Goal: Obtain resource: Obtain resource

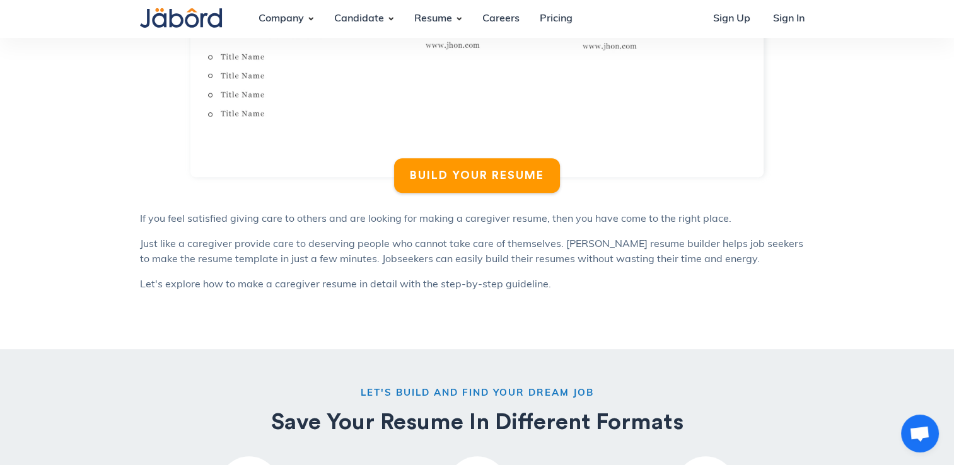
scroll to position [785, 0]
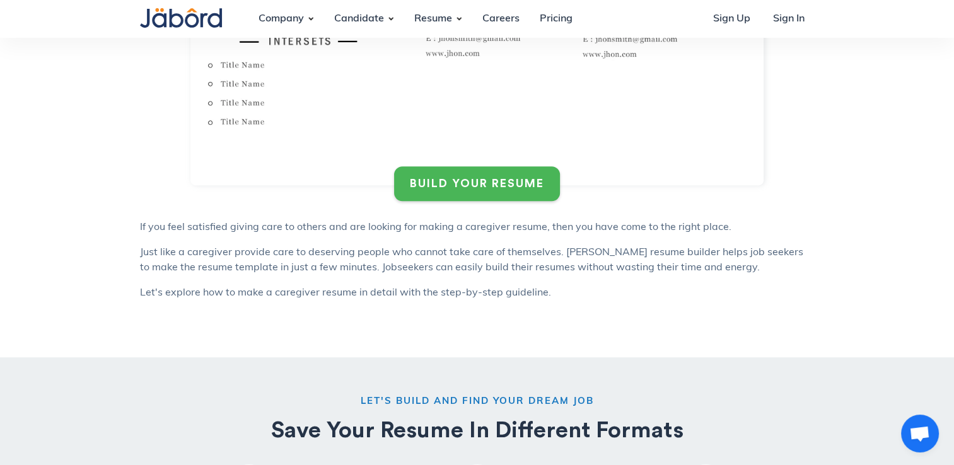
click at [449, 185] on div "BUILD YOUR RESUME" at bounding box center [477, 183] width 134 height 14
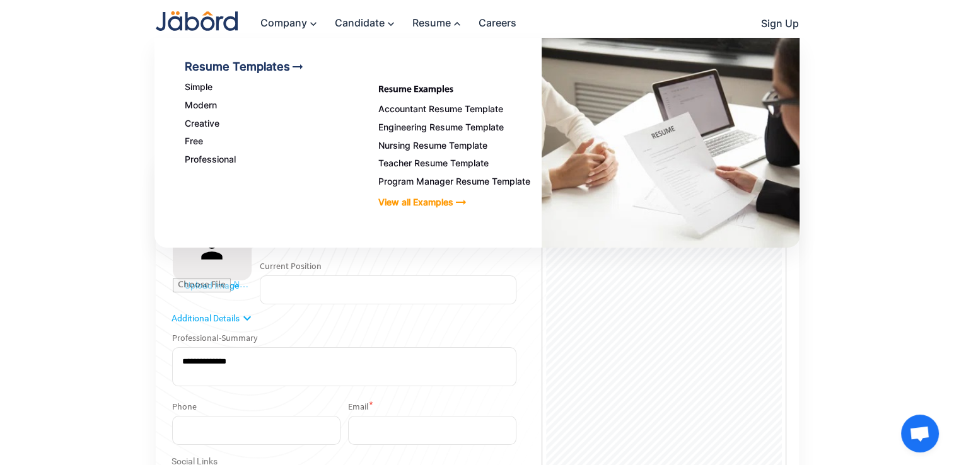
click at [444, 199] on link "View all Examples arrow_right_alt" at bounding box center [459, 202] width 163 height 15
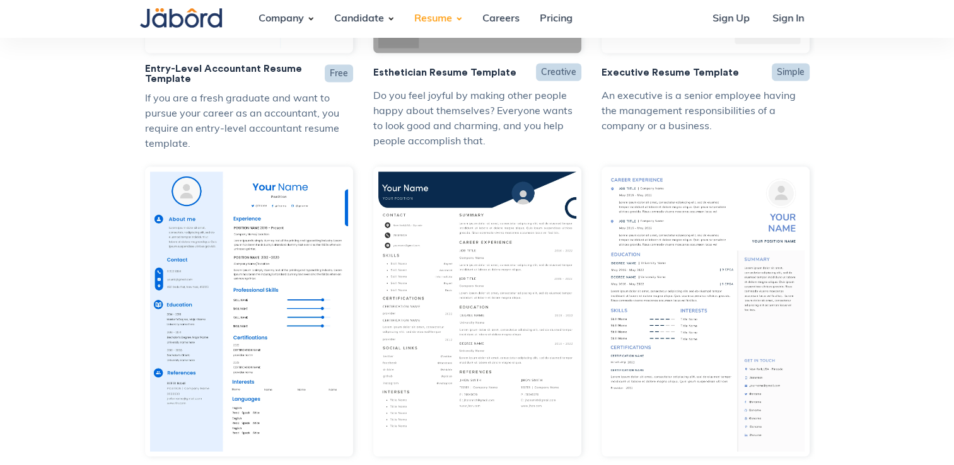
scroll to position [2482, 0]
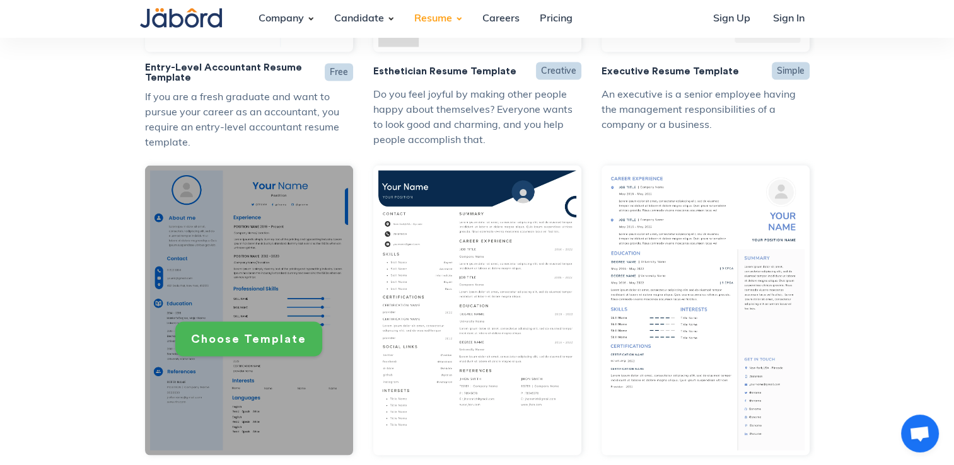
click at [272, 339] on div "Choose Template" at bounding box center [248, 339] width 115 height 14
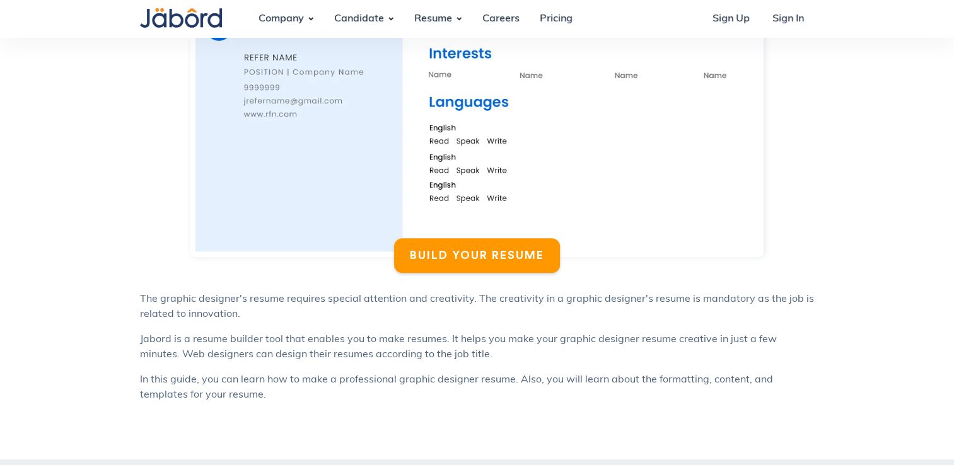
scroll to position [719, 0]
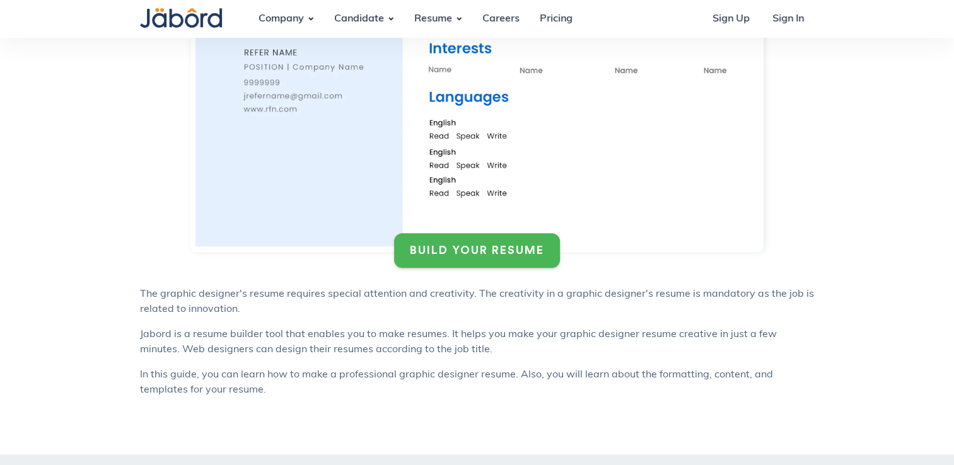
click at [450, 248] on div "BUILD YOUR RESUME" at bounding box center [477, 250] width 134 height 14
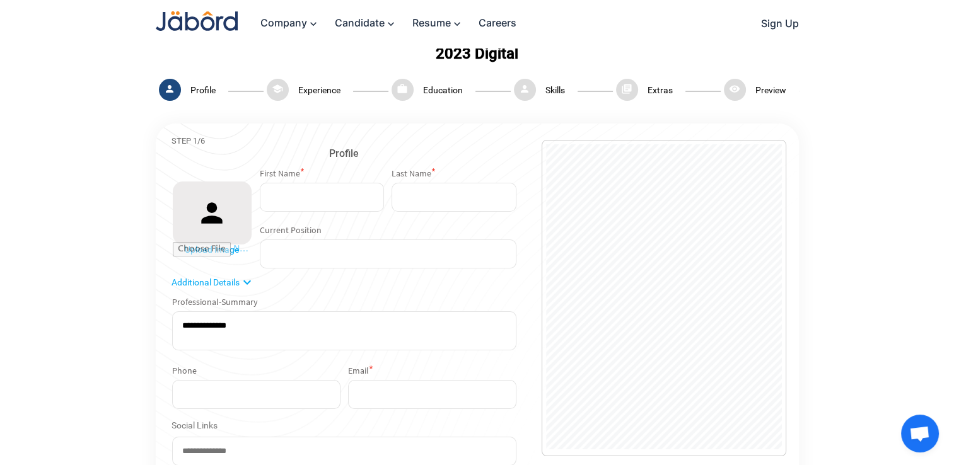
scroll to position [30, 0]
